Goal: Information Seeking & Learning: Understand process/instructions

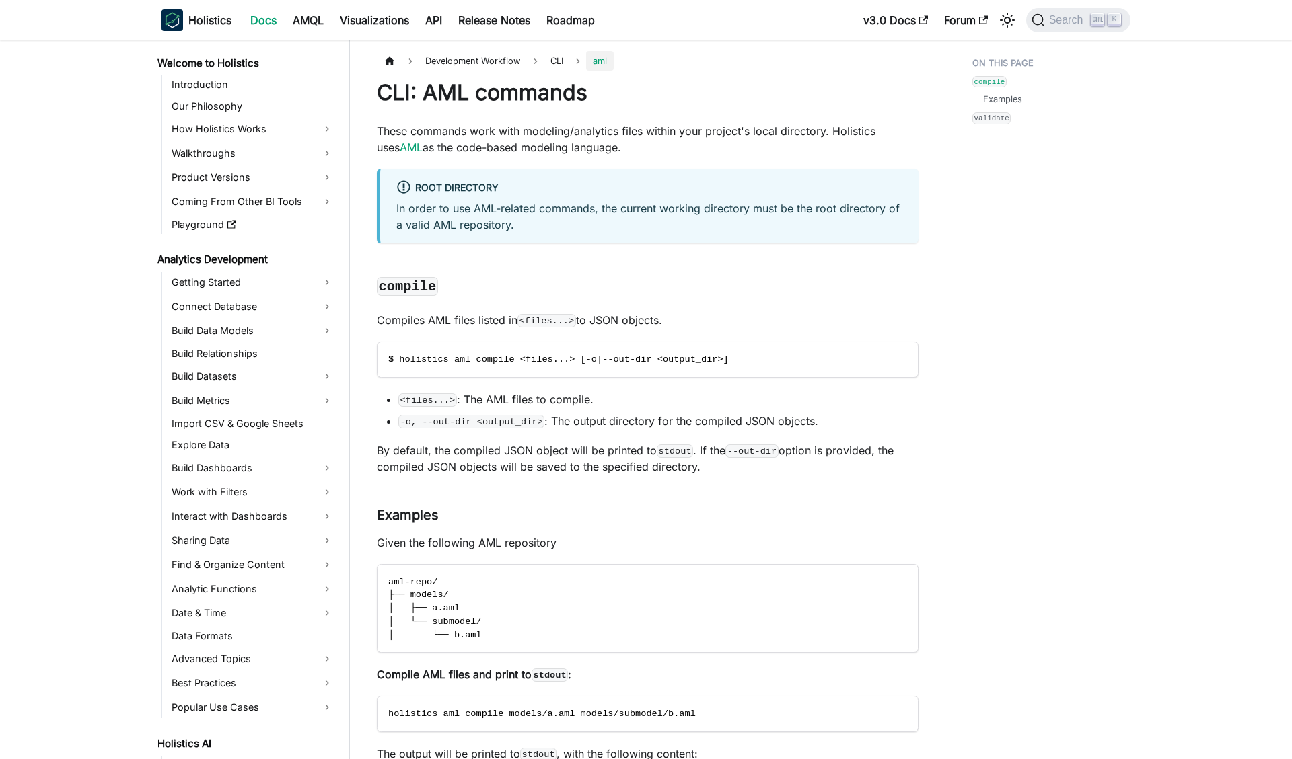
scroll to position [681, 0]
